Goal: Task Accomplishment & Management: Manage account settings

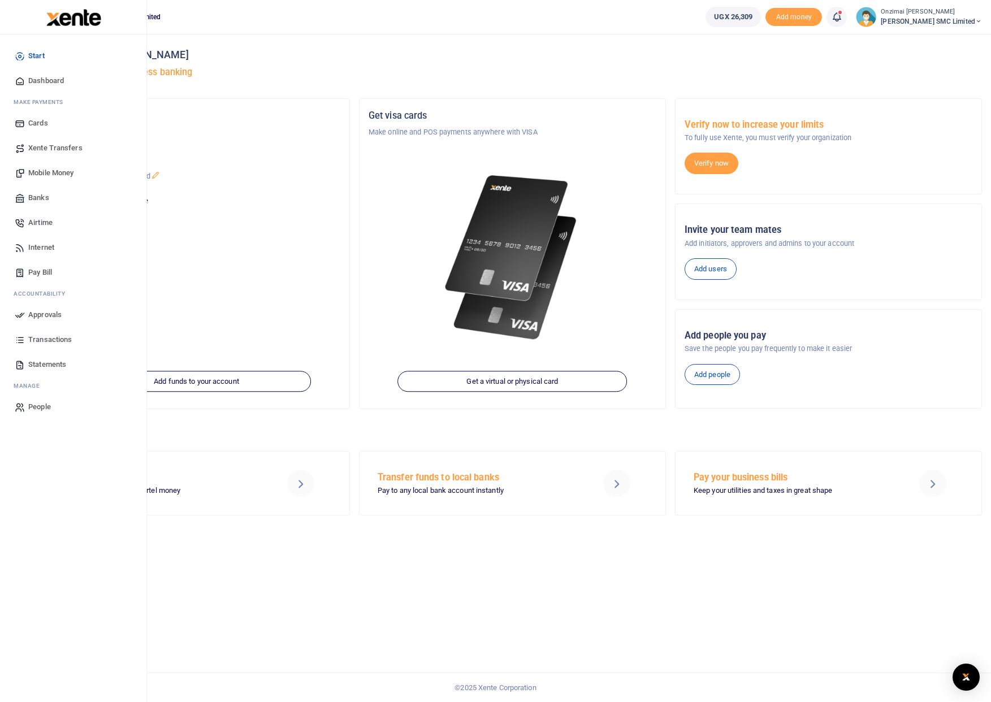
click at [42, 82] on span "Dashboard" at bounding box center [46, 80] width 36 height 11
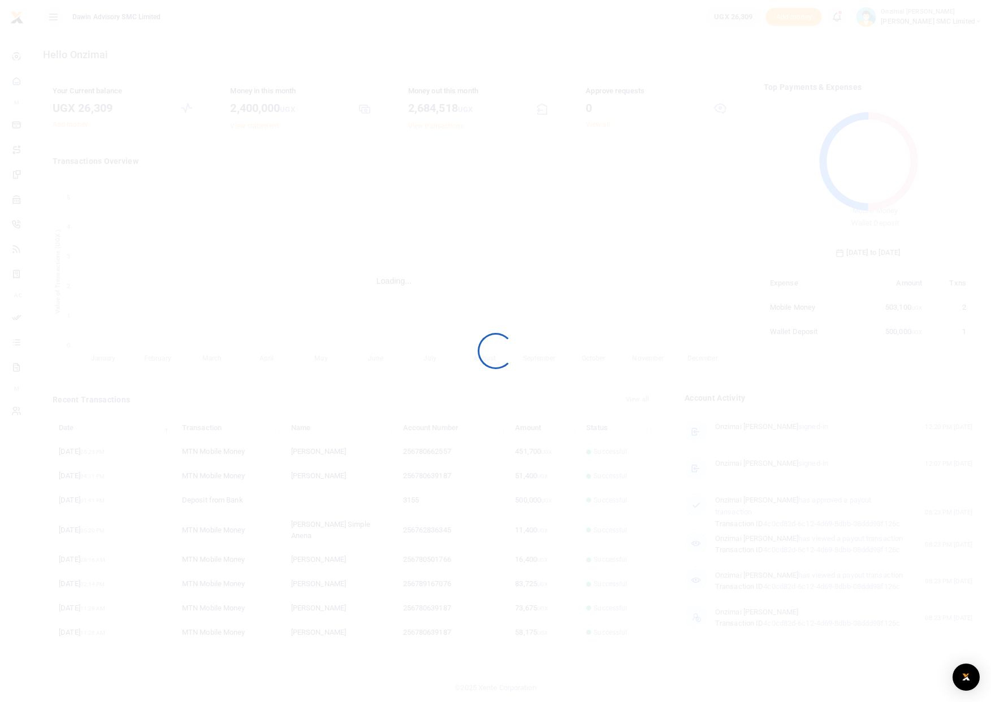
scroll to position [150, 201]
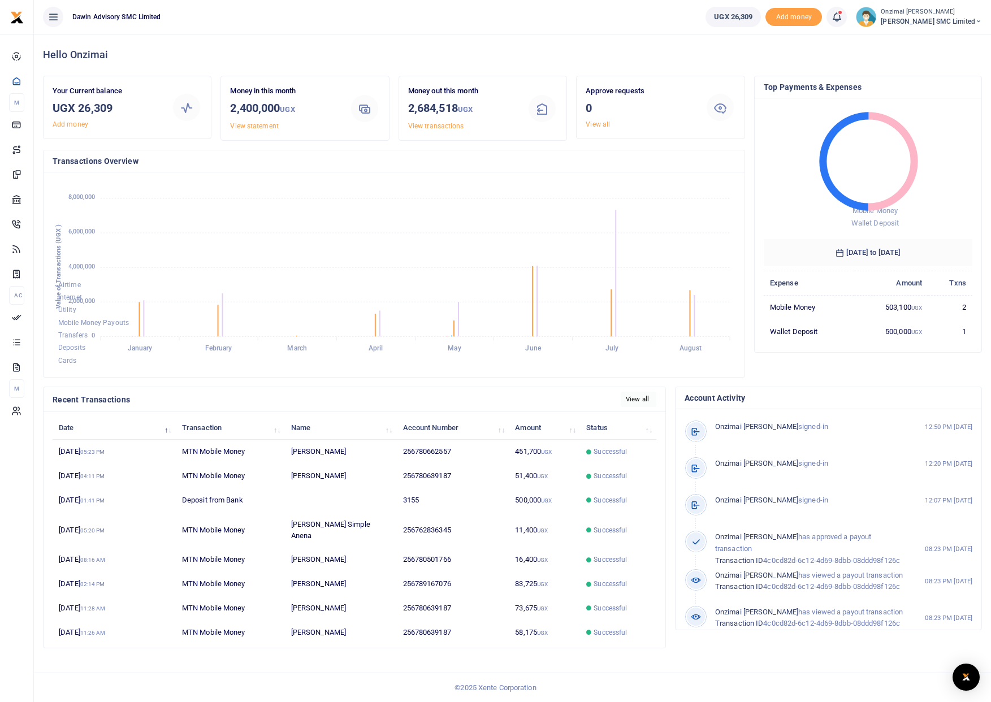
click at [645, 404] on link "View all" at bounding box center [639, 399] width 36 height 15
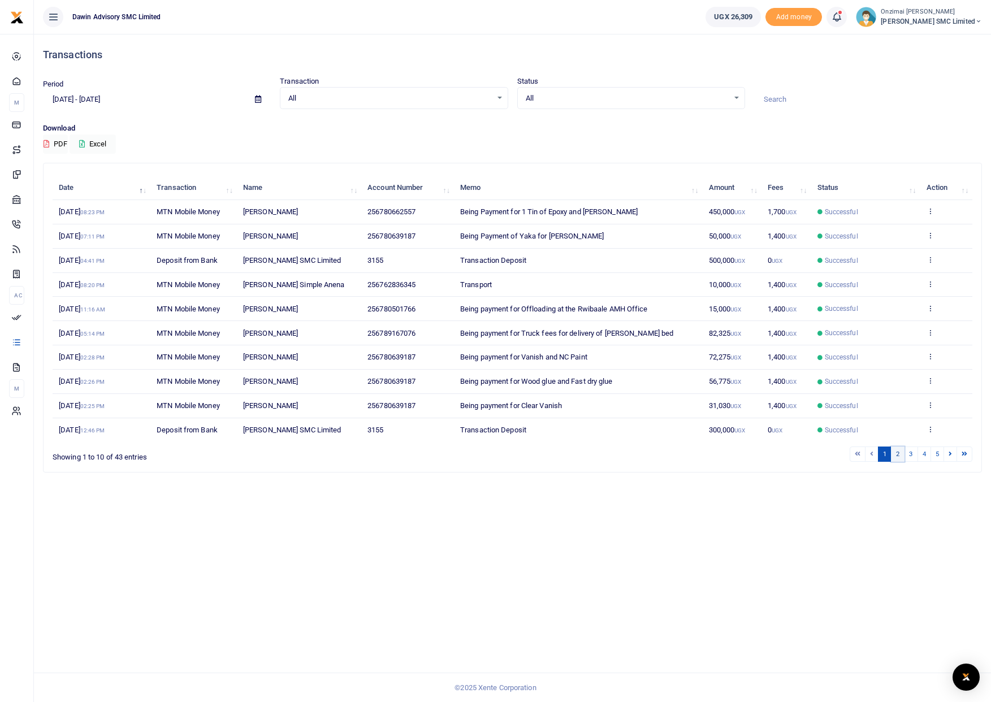
click at [900, 455] on link "2" at bounding box center [898, 454] width 14 height 15
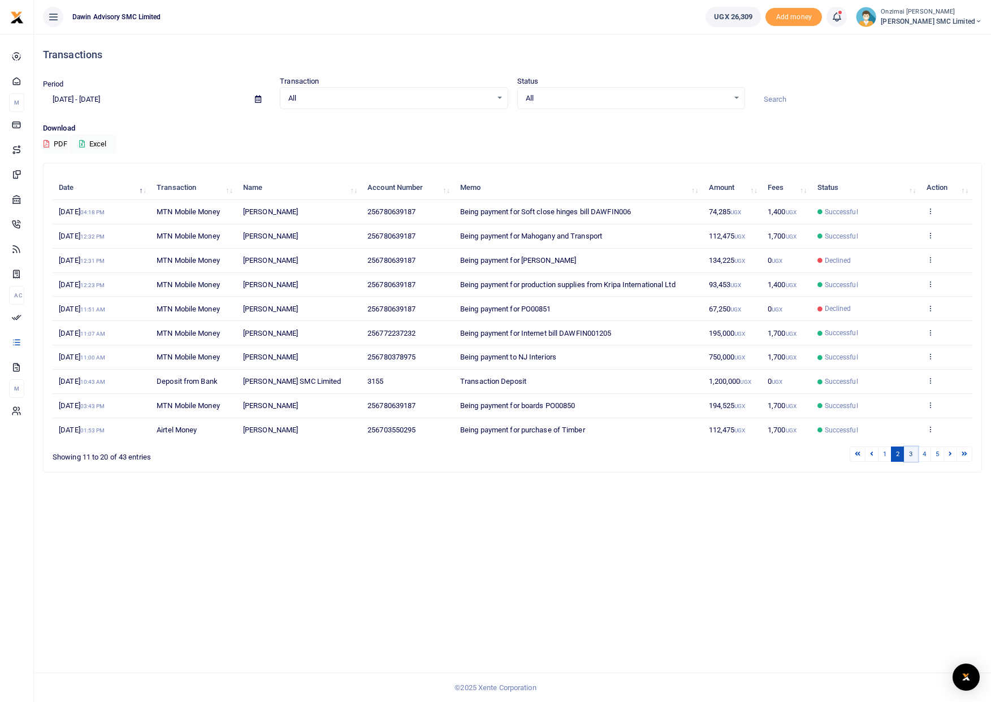
click at [912, 455] on link "3" at bounding box center [911, 454] width 14 height 15
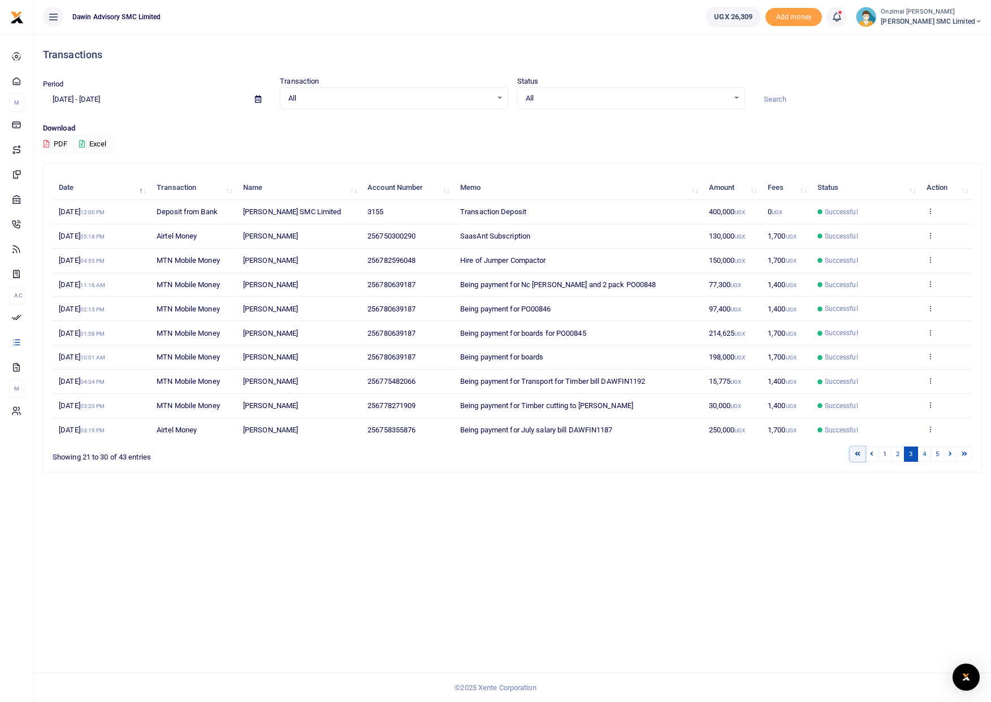
click at [860, 455] on link at bounding box center [858, 454] width 16 height 15
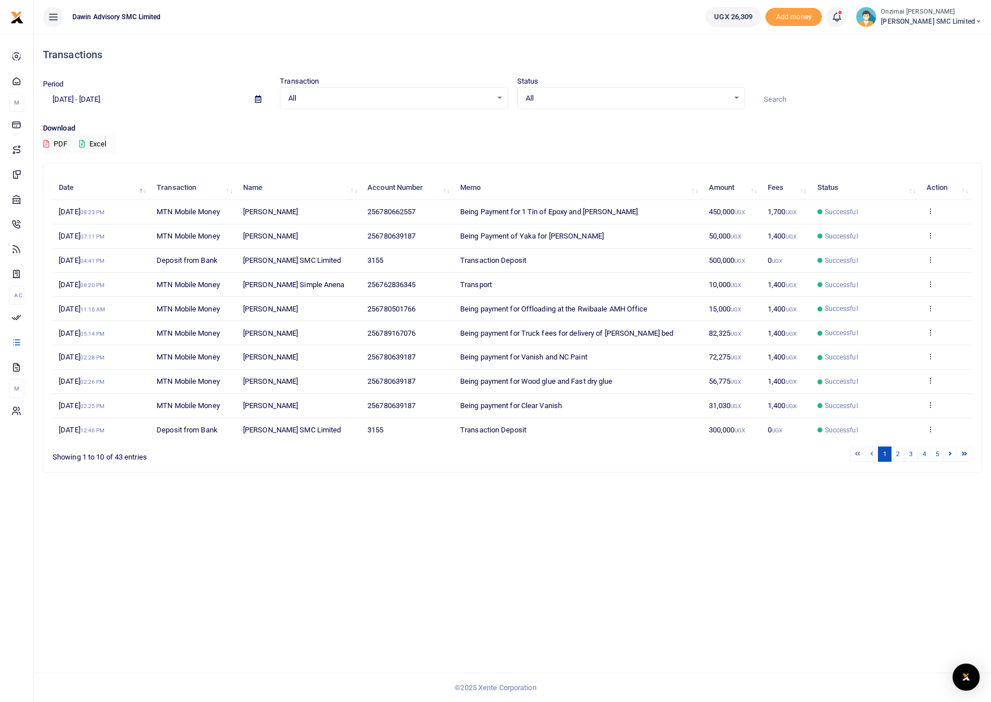
click at [99, 143] on button "Excel" at bounding box center [93, 144] width 46 height 19
click at [255, 100] on icon at bounding box center [258, 99] width 6 height 7
click at [86, 238] on li "Custom Range" at bounding box center [83, 245] width 79 height 18
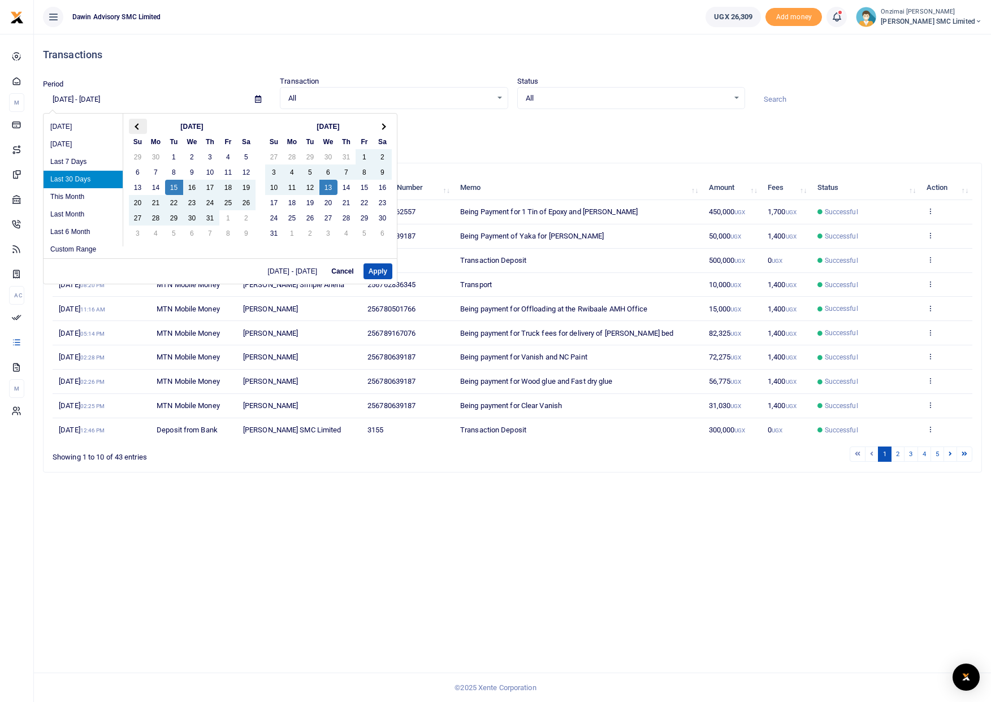
click at [140, 126] on span at bounding box center [138, 126] width 6 height 6
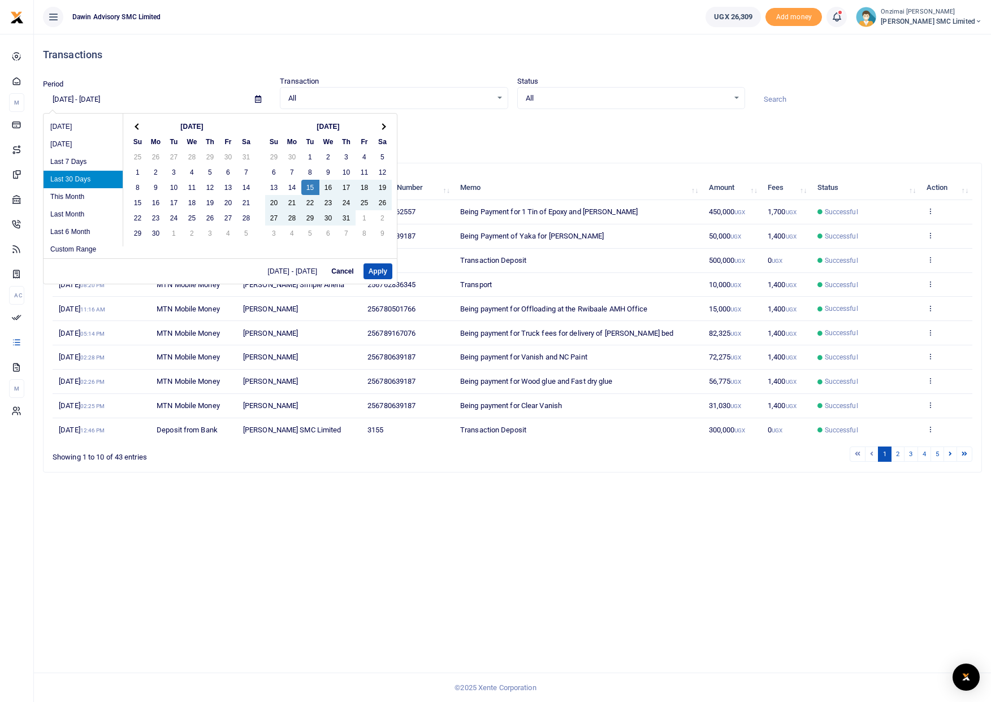
click at [140, 126] on span at bounding box center [138, 126] width 6 height 6
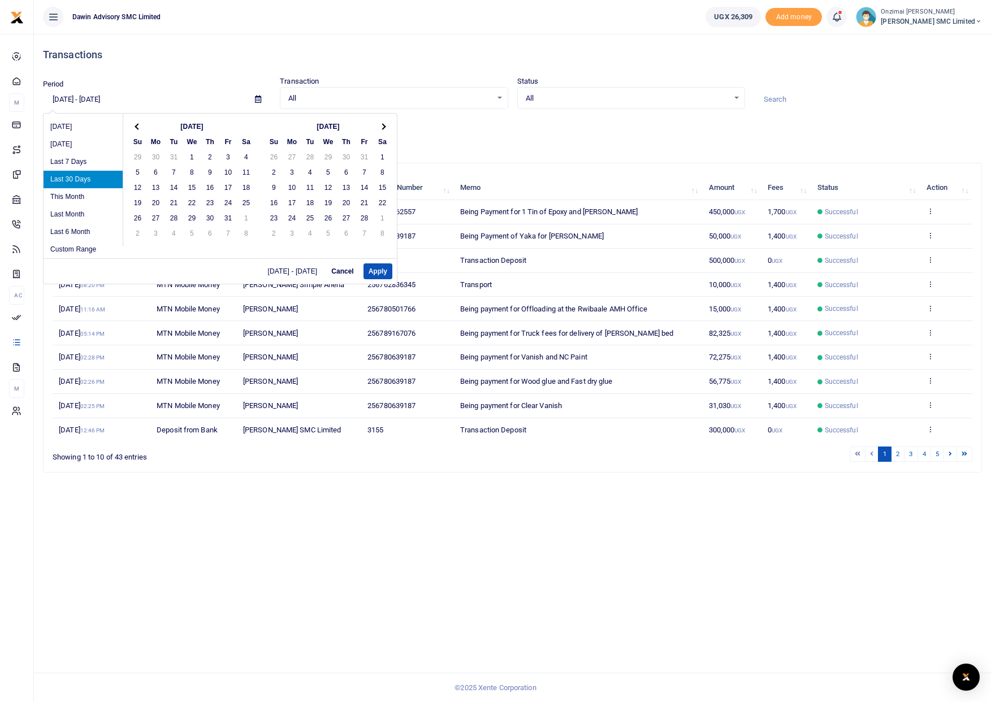
click at [140, 126] on span at bounding box center [138, 126] width 6 height 6
click at [381, 127] on span at bounding box center [382, 126] width 6 height 6
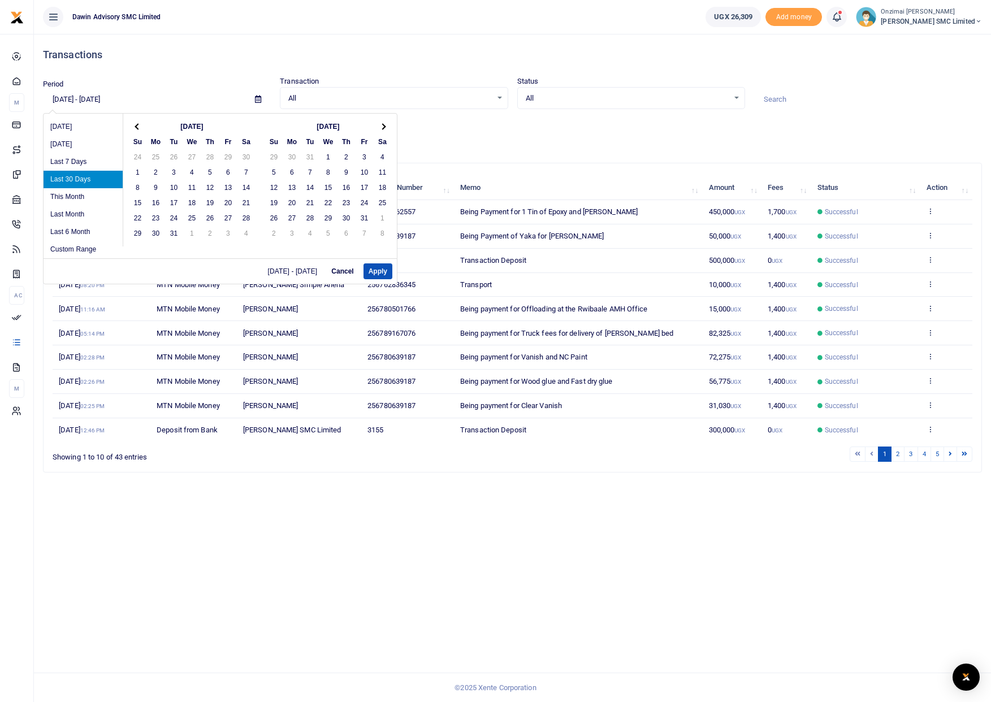
click at [381, 127] on span at bounding box center [382, 126] width 6 height 6
click at [135, 125] on span at bounding box center [138, 126] width 6 height 6
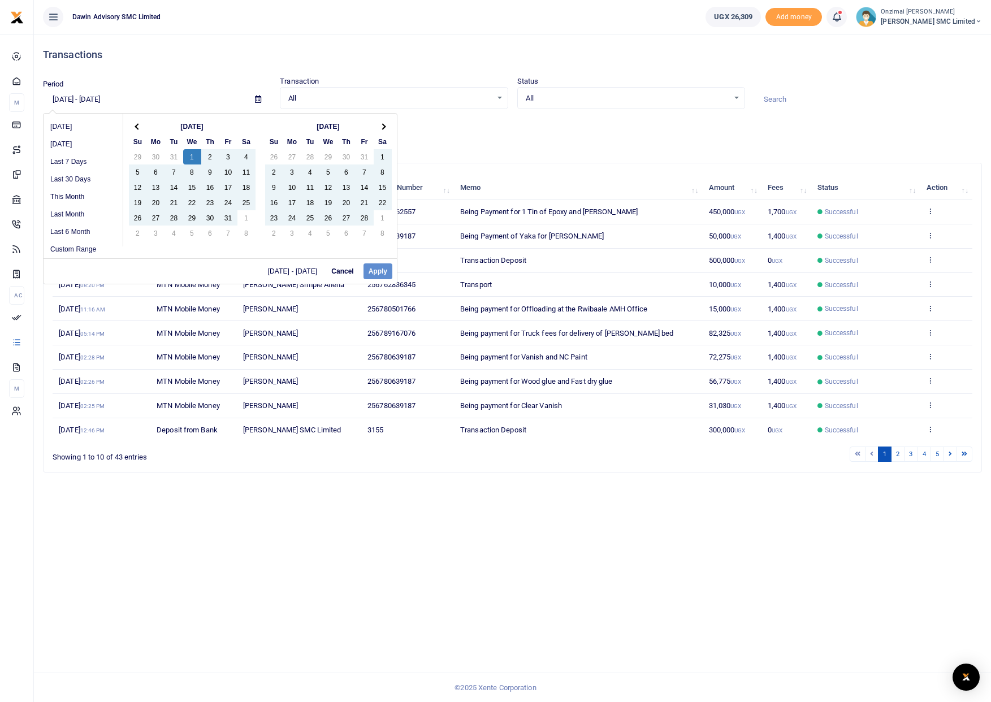
click at [381, 273] on div "07/15/2025 - 08/13/2025 Cancel Apply" at bounding box center [220, 270] width 353 height 25
click at [386, 127] on th at bounding box center [383, 126] width 18 height 15
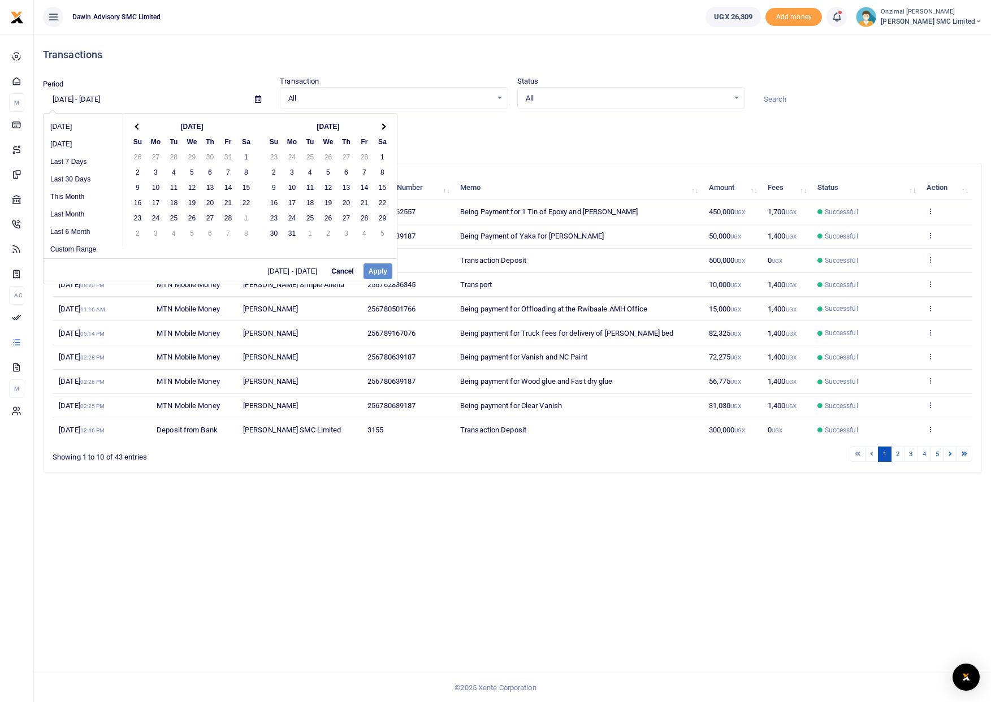
click at [386, 127] on th at bounding box center [383, 126] width 18 height 15
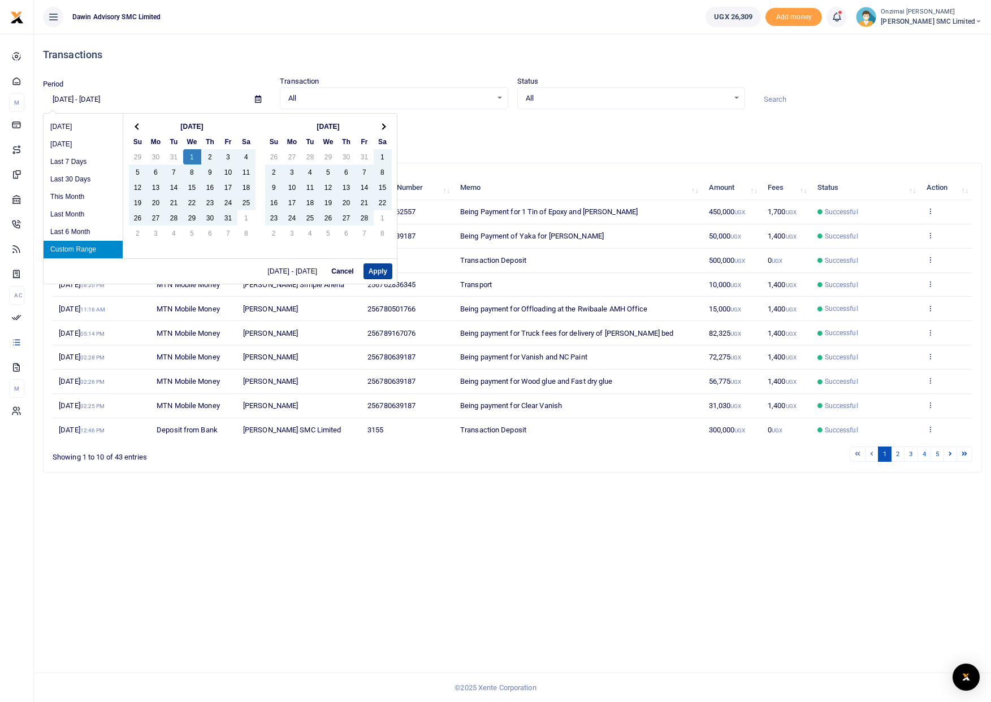
click at [383, 273] on button "Apply" at bounding box center [378, 272] width 29 height 16
type input "01/01/2025 - 08/13/2025"
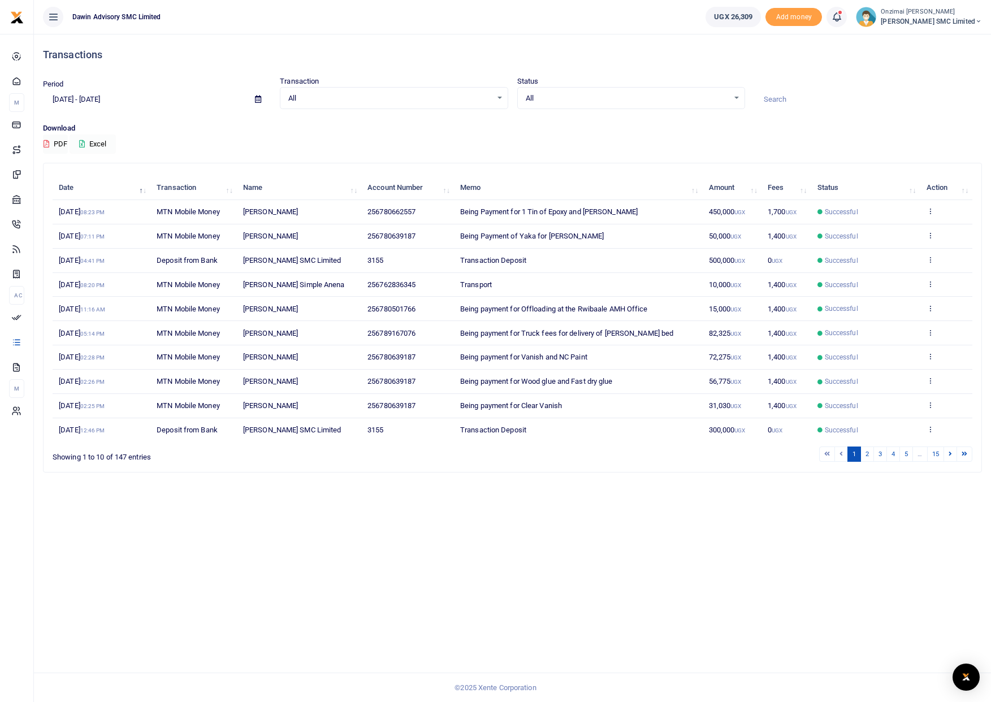
click at [104, 141] on button "Excel" at bounding box center [93, 144] width 46 height 19
click at [841, 21] on icon at bounding box center [836, 17] width 11 height 12
click at [752, 78] on h6 "Transactions to act upon" at bounding box center [775, 74] width 126 height 9
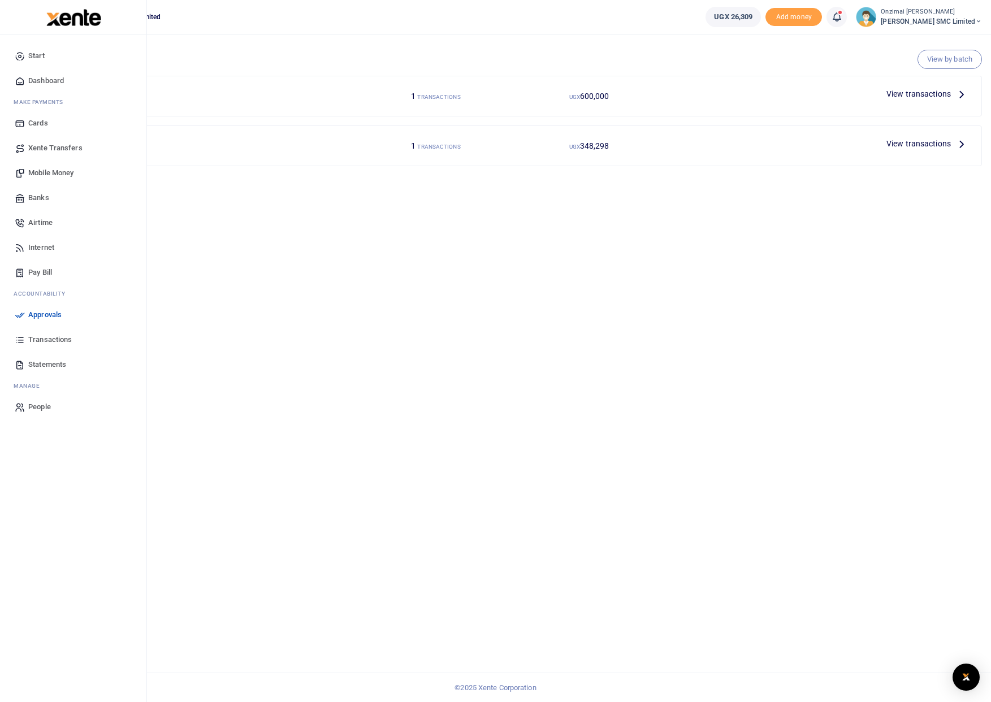
click at [45, 80] on span "Dashboard" at bounding box center [46, 80] width 36 height 11
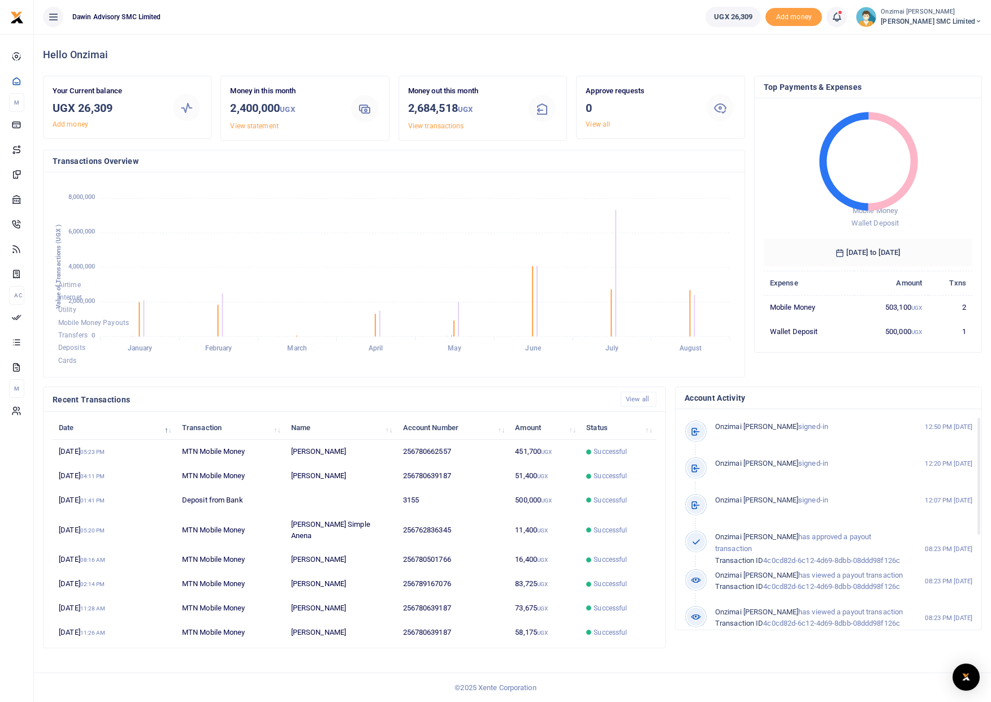
scroll to position [14, 0]
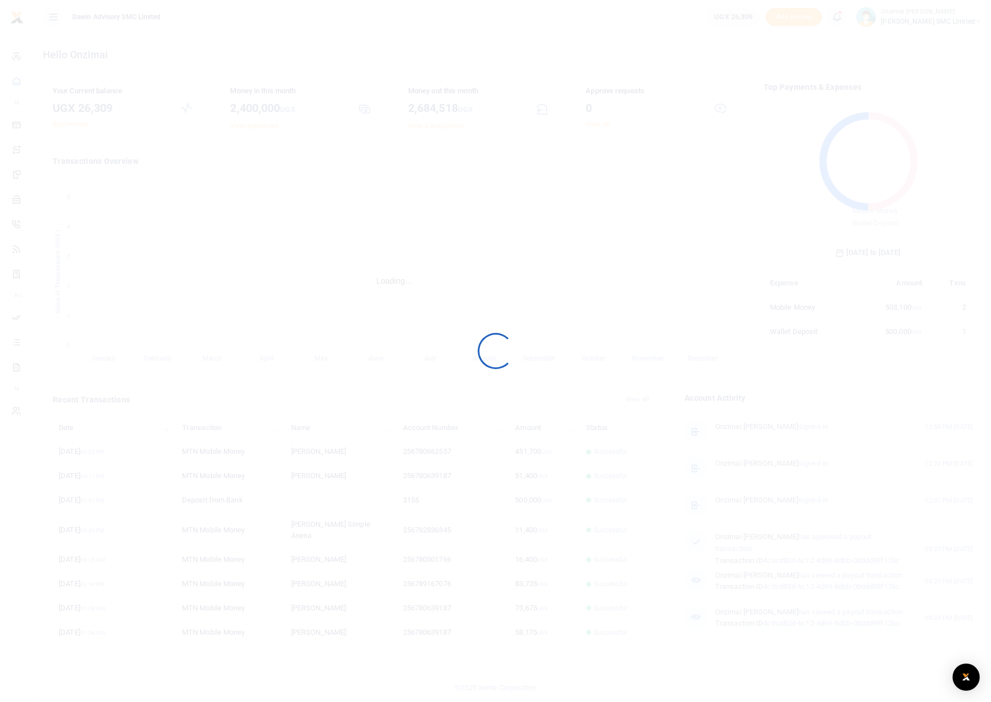
scroll to position [150, 201]
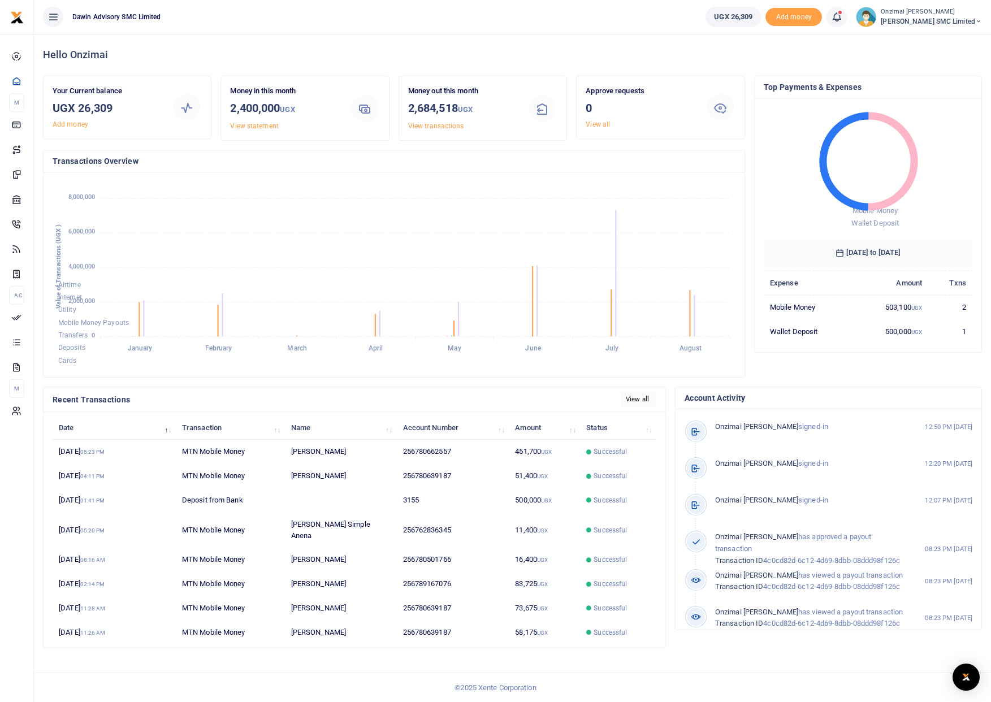
click at [640, 398] on link "View all" at bounding box center [639, 399] width 36 height 15
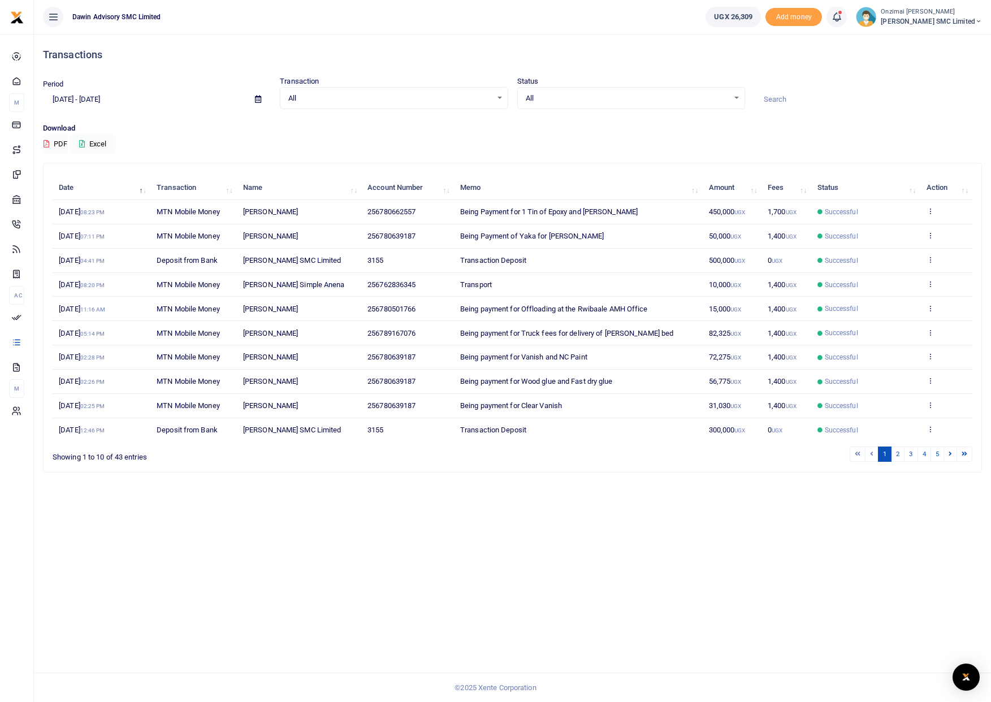
click at [841, 20] on icon at bounding box center [836, 17] width 11 height 12
click at [804, 84] on small "You have 2 awaiting for your to act on" at bounding box center [766, 85] width 109 height 8
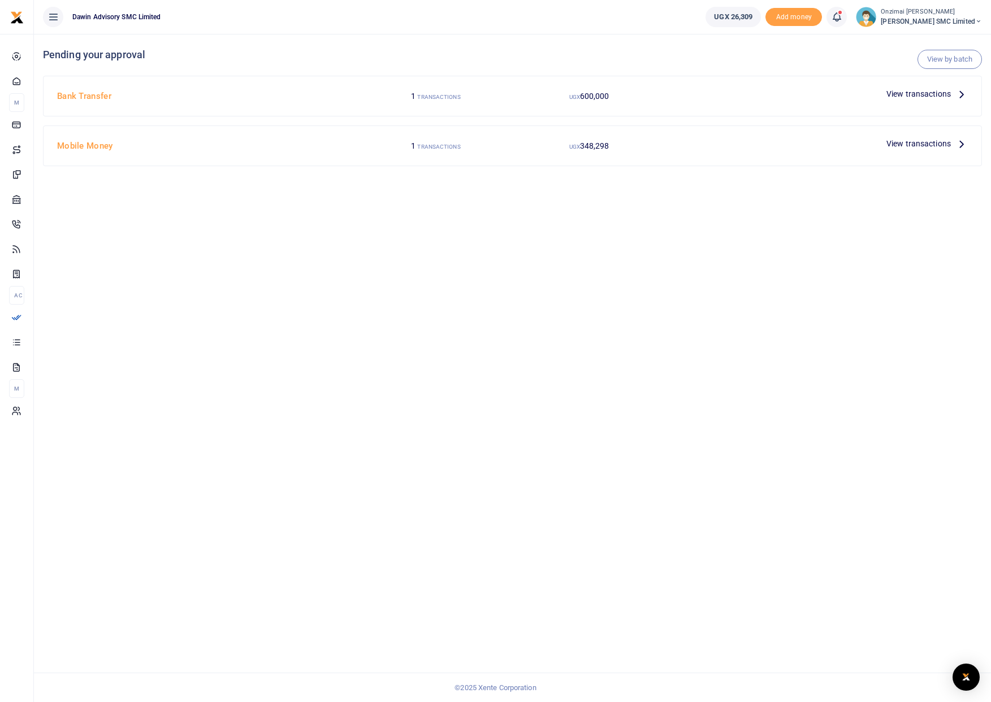
click at [412, 92] on span "1" at bounding box center [413, 96] width 5 height 9
click at [422, 94] on small "TRANSACTIONS" at bounding box center [438, 97] width 43 height 6
click at [916, 93] on span "View transactions" at bounding box center [919, 94] width 64 height 12
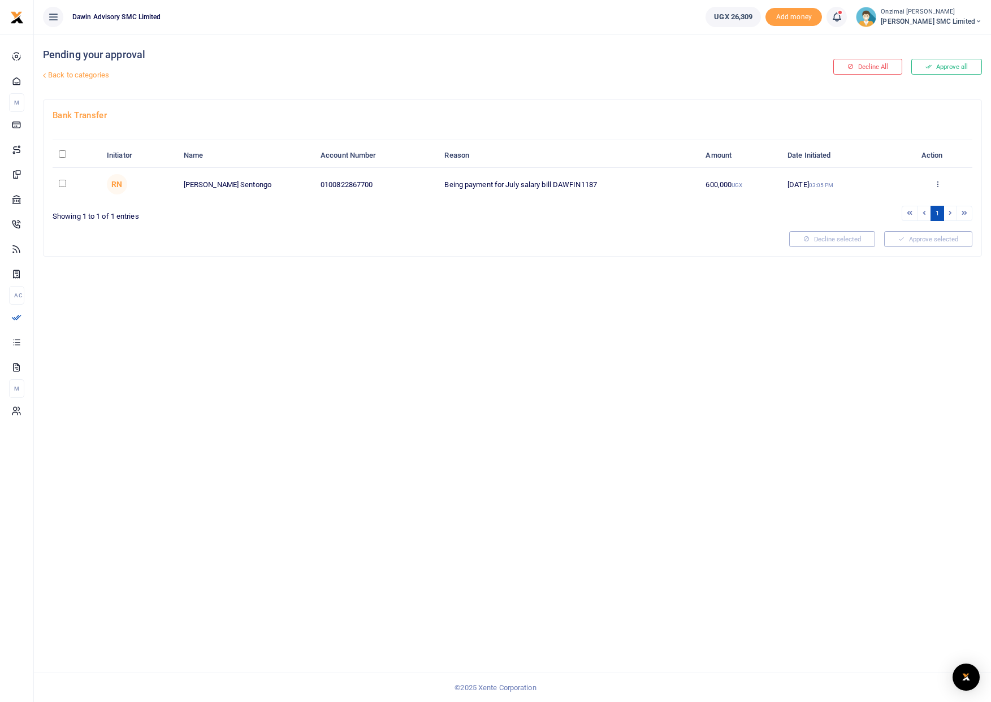
click at [87, 76] on link "Back to categories" at bounding box center [353, 75] width 626 height 19
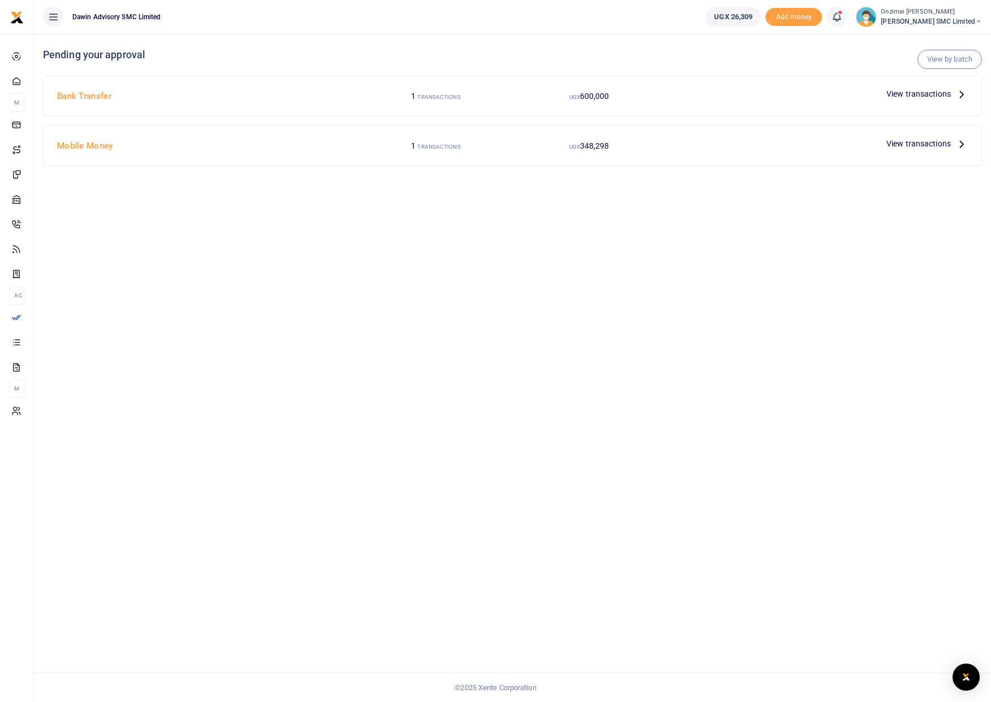
click at [577, 100] on small "UGX" at bounding box center [575, 97] width 11 height 6
click at [968, 680] on img "Open Intercom Messenger" at bounding box center [966, 678] width 15 height 14
